Goal: Task Accomplishment & Management: Manage account settings

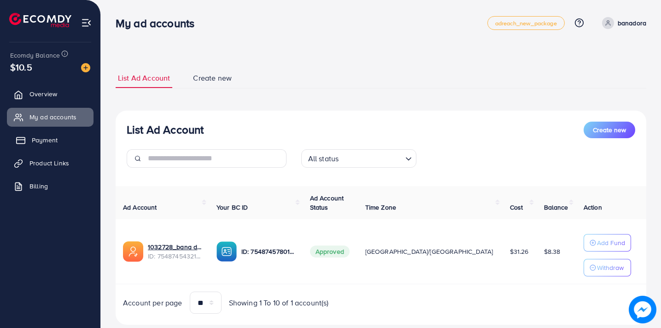
click at [41, 135] on span "Payment" at bounding box center [45, 139] width 26 height 9
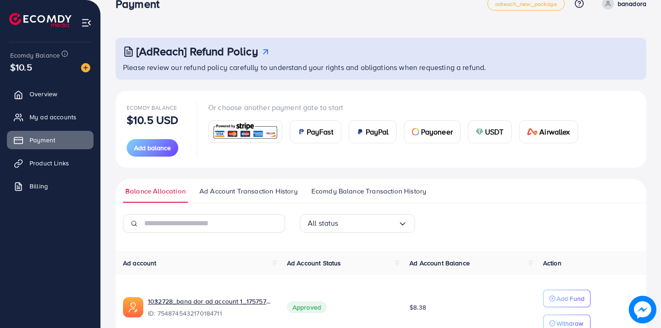
scroll to position [19, 0]
click at [87, 66] on img at bounding box center [85, 67] width 9 height 9
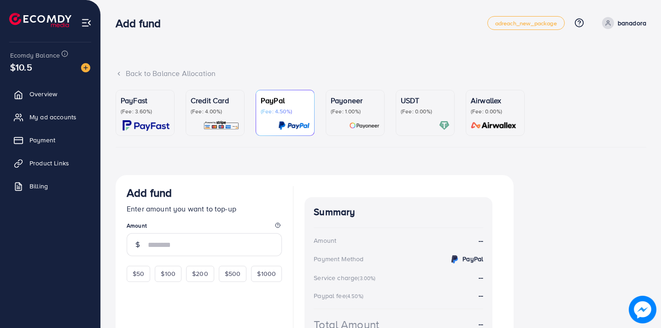
click at [227, 104] on p "Credit Card" at bounding box center [215, 100] width 49 height 11
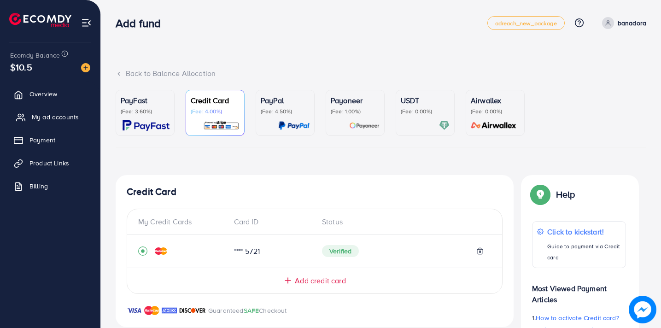
click at [59, 115] on span "My ad accounts" at bounding box center [55, 116] width 47 height 9
